Goal: Transaction & Acquisition: Purchase product/service

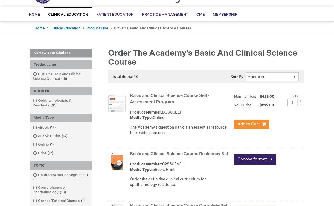
scroll to position [60, 0]
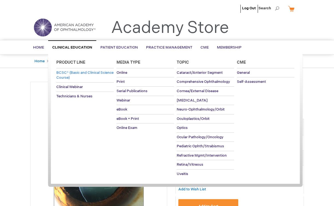
click at [80, 69] on link "BCSC® (Basic and Clinical Science Course)" at bounding box center [84, 75] width 57 height 14
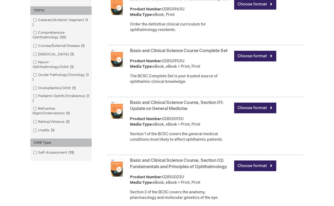
scroll to position [181, 0]
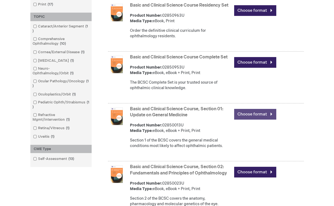
click at [238, 119] on link "Choose format" at bounding box center [255, 114] width 42 height 11
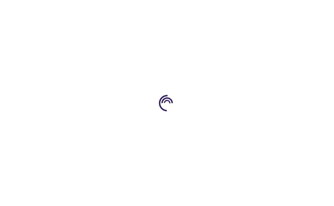
type input "0"
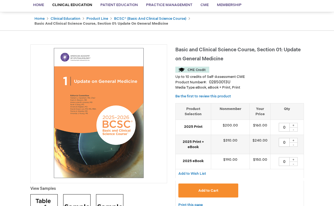
scroll to position [55, 0]
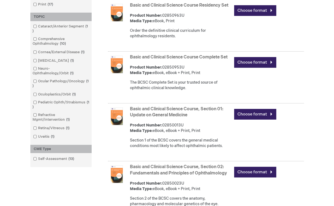
scroll to position [189, 0]
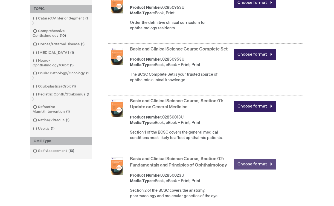
click at [251, 169] on link "Choose format" at bounding box center [255, 164] width 42 height 11
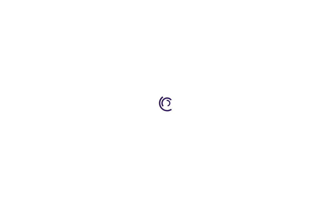
type input "0"
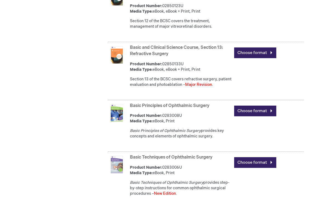
scroll to position [943, 0]
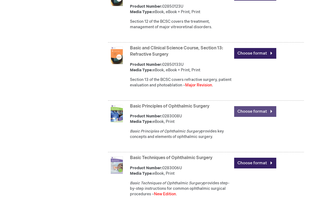
click at [253, 117] on link "Choose format" at bounding box center [255, 111] width 42 height 11
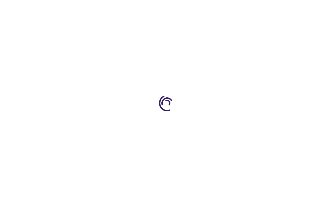
type input "0"
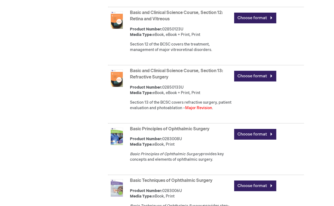
scroll to position [924, 0]
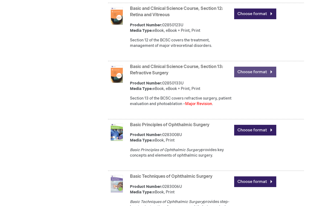
click at [240, 77] on link "Choose format" at bounding box center [255, 72] width 42 height 11
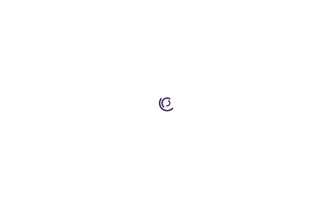
type input "0"
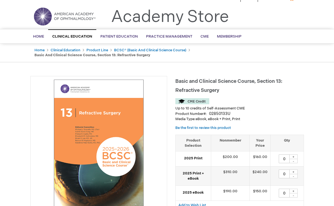
scroll to position [12, 0]
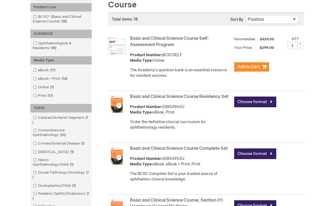
scroll to position [93, 0]
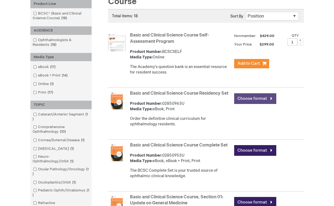
click at [263, 99] on link "Choose format" at bounding box center [255, 98] width 42 height 11
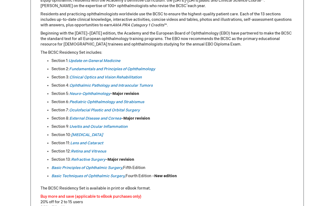
scroll to position [260, 0]
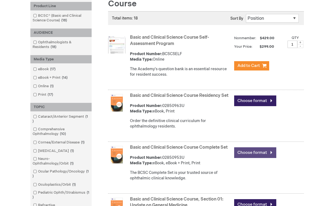
click at [254, 158] on link "Choose format" at bounding box center [255, 152] width 42 height 11
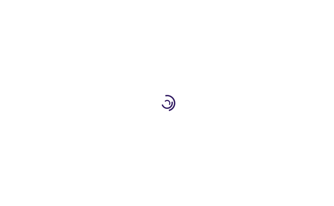
type input "0"
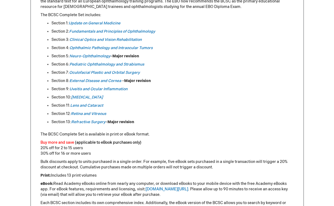
scroll to position [307, 0]
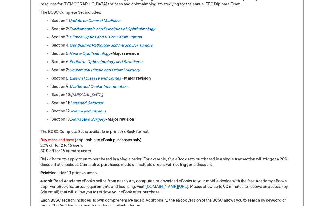
click at [86, 95] on em "[MEDICAL_DATA]" at bounding box center [87, 94] width 32 height 5
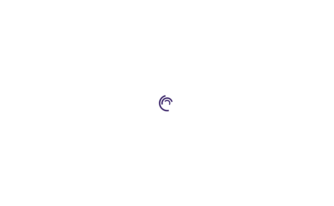
type input "0"
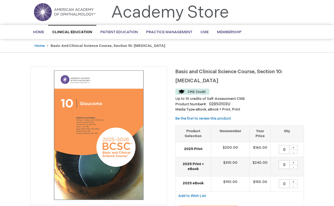
scroll to position [27, 0]
